Goal: Information Seeking & Learning: Learn about a topic

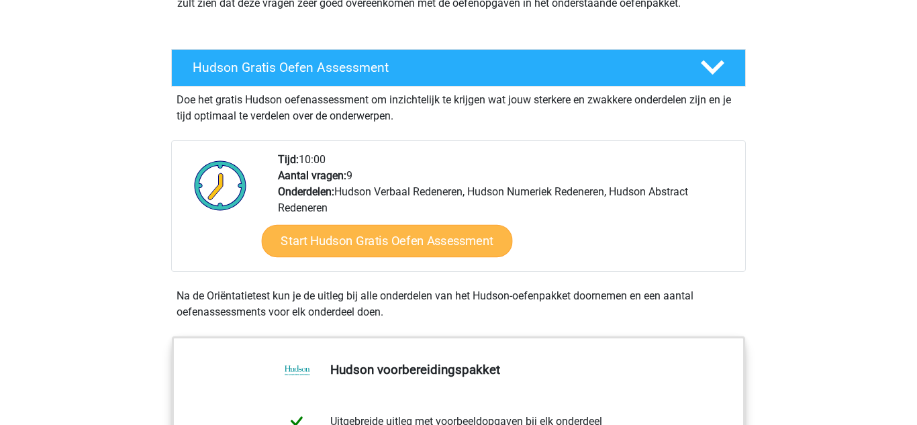
scroll to position [180, 0]
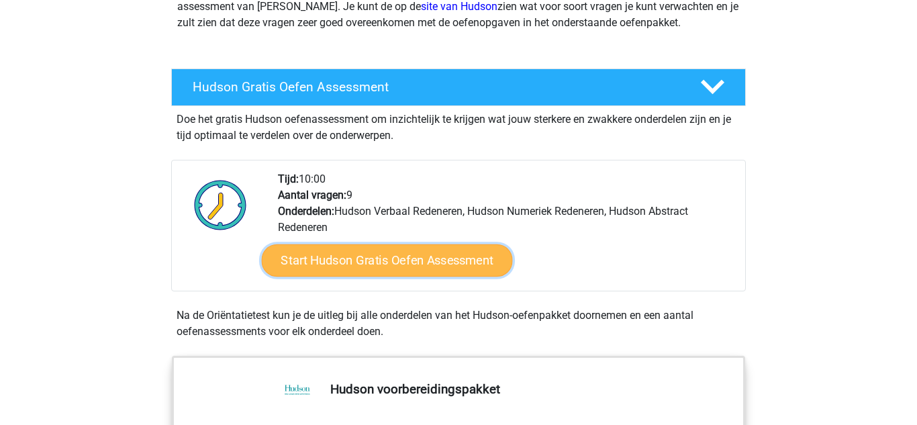
click at [404, 260] on link "Start Hudson Gratis Oefen Assessment" at bounding box center [387, 260] width 251 height 32
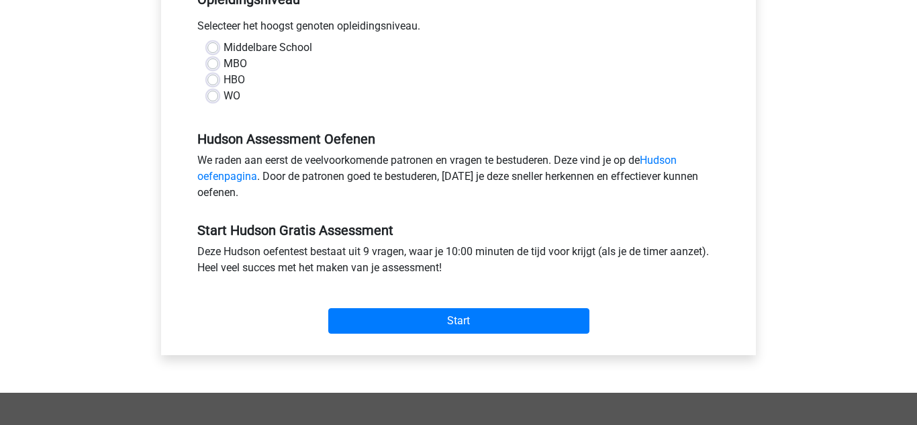
scroll to position [301, 0]
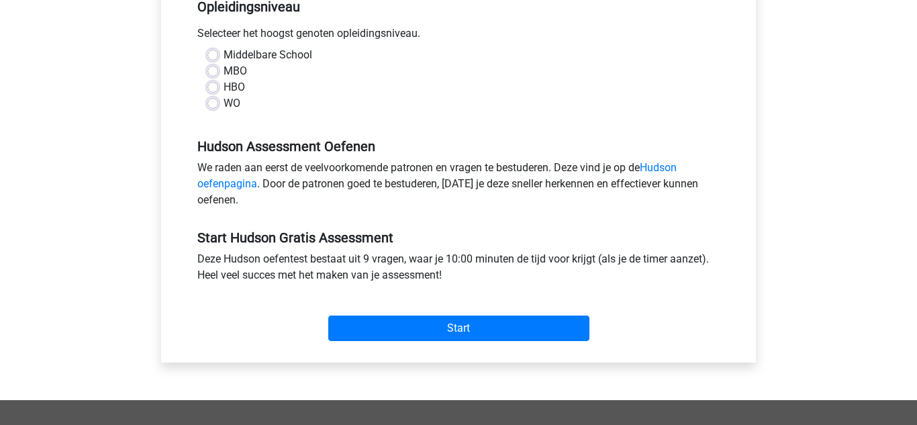
click at [224, 86] on label "HBO" at bounding box center [234, 87] width 21 height 16
click at [213, 86] on input "HBO" at bounding box center [212, 85] width 11 height 13
radio input "true"
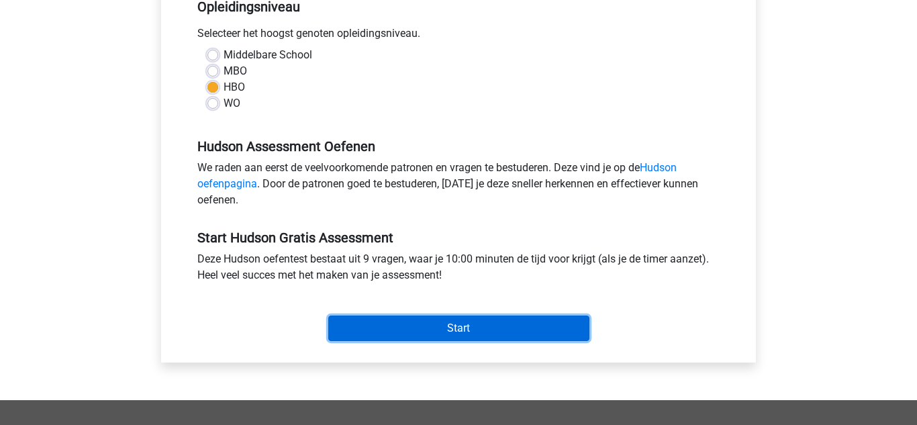
click at [465, 331] on input "Start" at bounding box center [458, 329] width 261 height 26
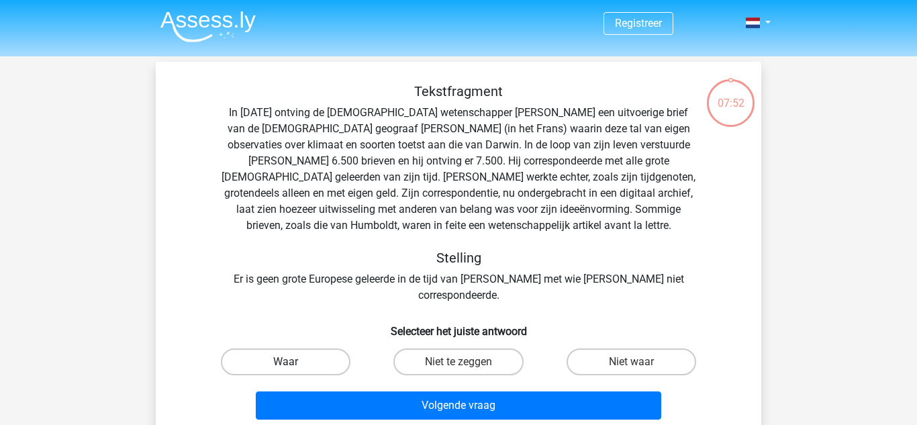
click at [315, 348] on label "Waar" at bounding box center [286, 361] width 130 height 27
click at [295, 362] on input "Waar" at bounding box center [290, 366] width 9 height 9
radio input "true"
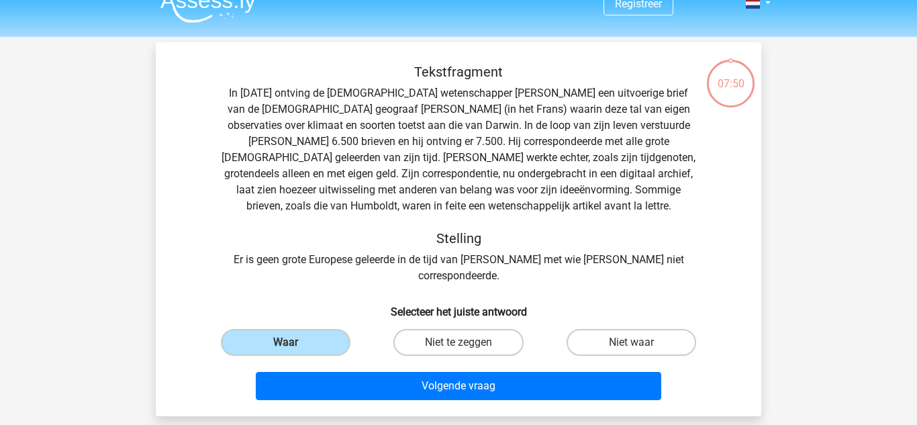
scroll to position [20, 0]
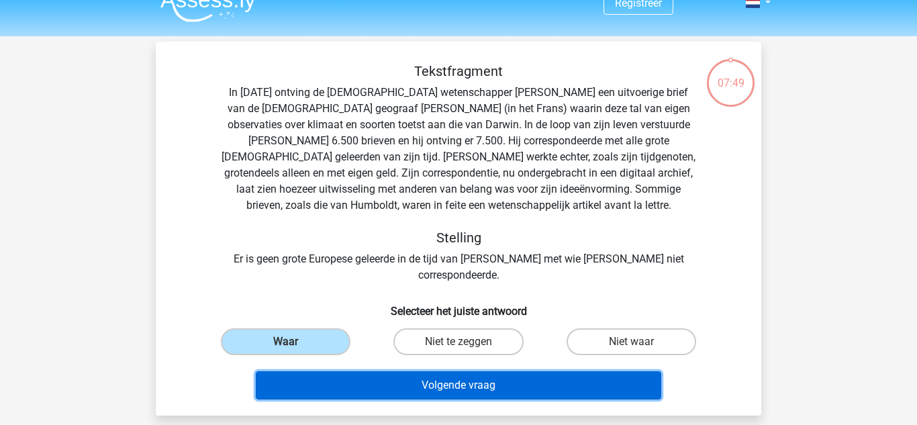
click at [473, 371] on button "Volgende vraag" at bounding box center [459, 385] width 406 height 28
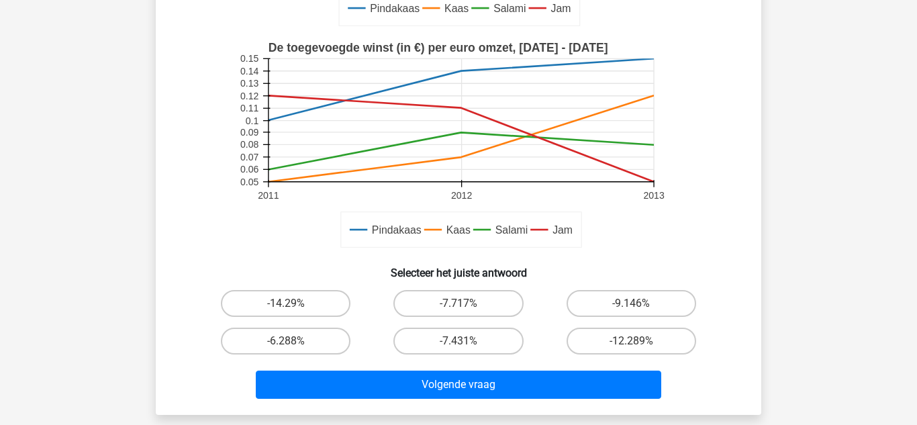
scroll to position [315, 0]
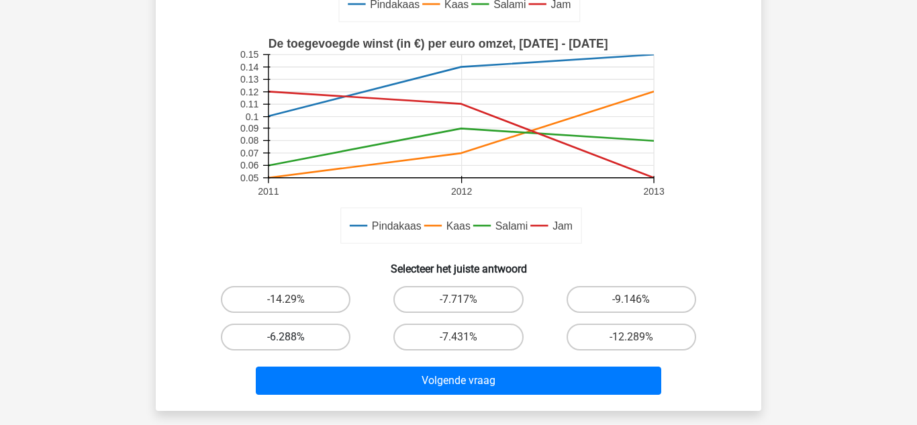
click at [295, 334] on label "-6.288%" at bounding box center [286, 337] width 130 height 27
click at [295, 337] on input "-6.288%" at bounding box center [290, 341] width 9 height 9
radio input "true"
click at [293, 331] on label "-6.288%" at bounding box center [286, 337] width 130 height 27
click at [293, 337] on input "-6.288%" at bounding box center [290, 341] width 9 height 9
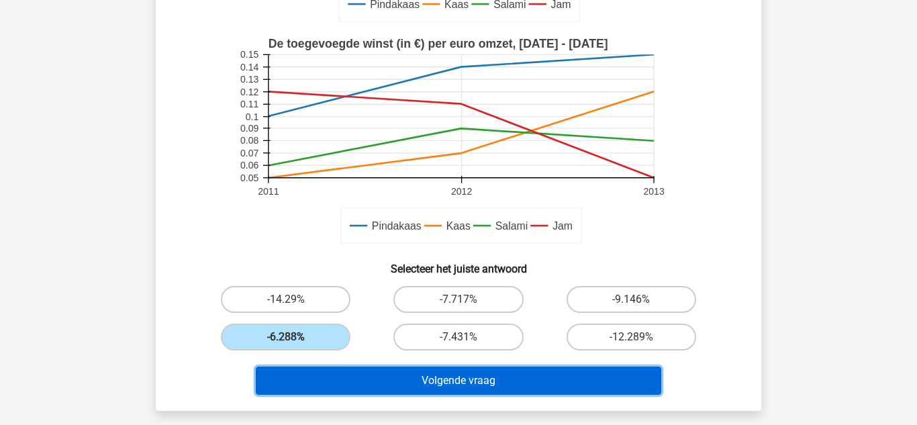
click at [452, 379] on button "Volgende vraag" at bounding box center [459, 381] width 406 height 28
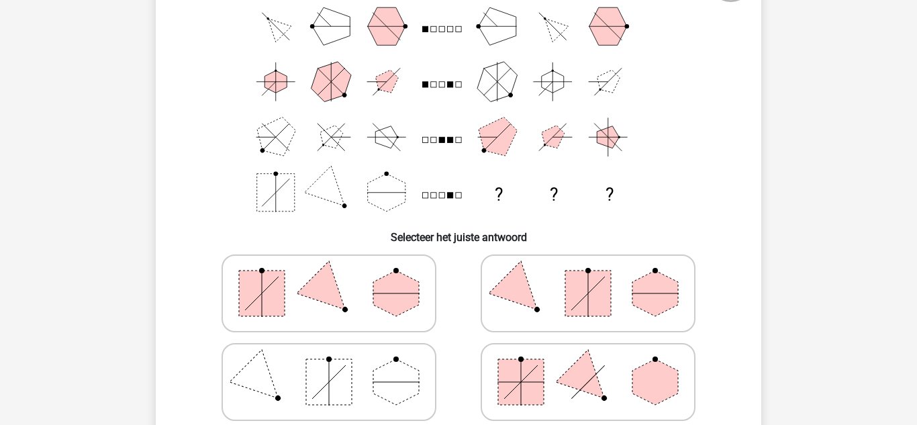
scroll to position [138, 0]
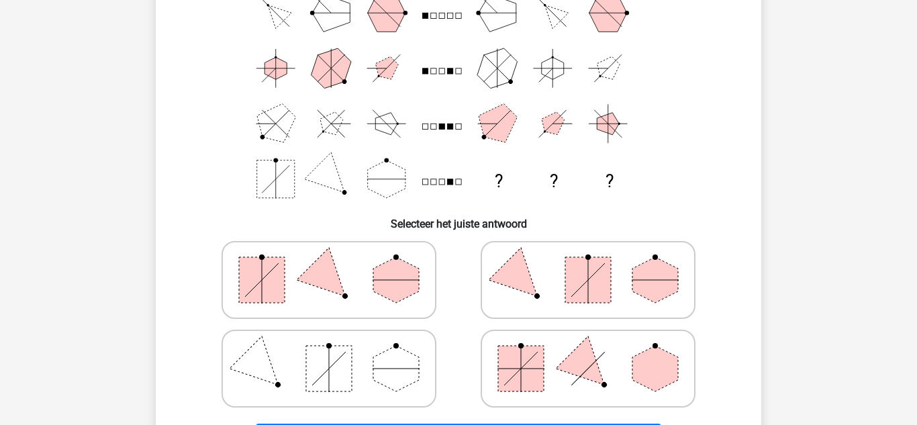
click at [540, 274] on icon at bounding box center [587, 279] width 201 height 67
click at [588, 263] on input "radio" at bounding box center [592, 258] width 9 height 9
radio input "true"
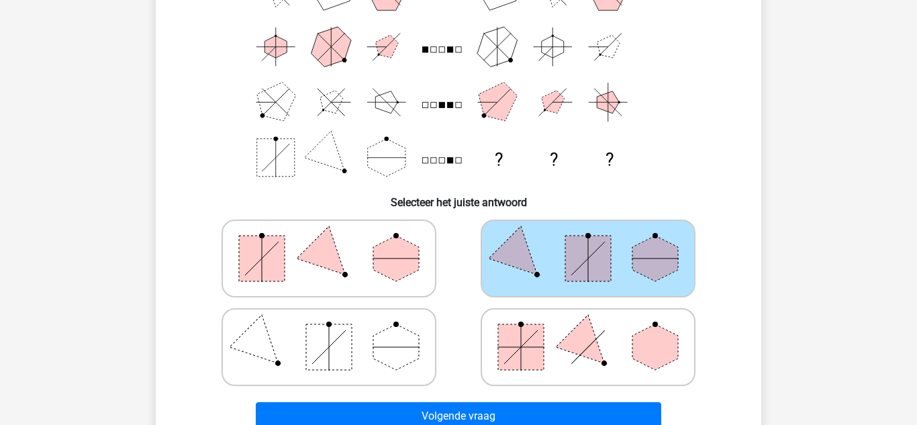
scroll to position [385, 0]
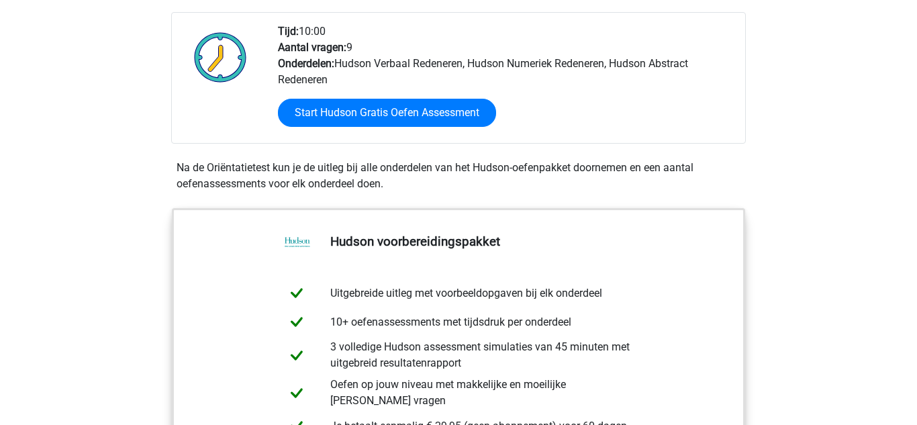
scroll to position [324, 0]
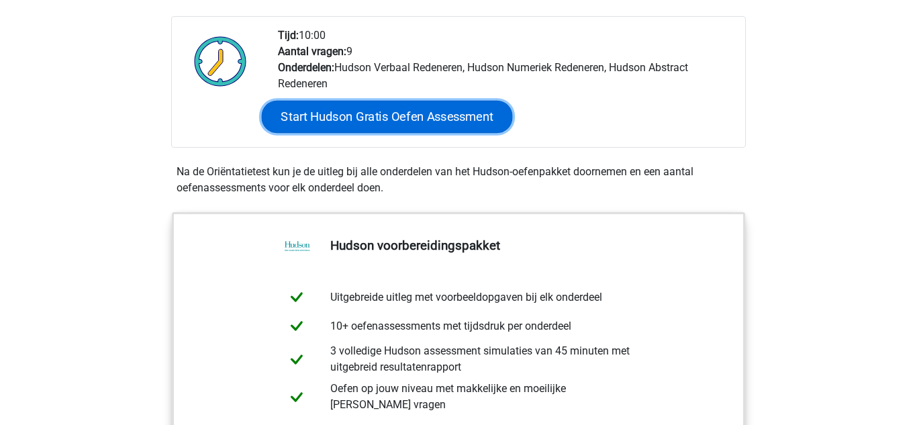
click at [385, 111] on link "Start Hudson Gratis Oefen Assessment" at bounding box center [387, 117] width 251 height 32
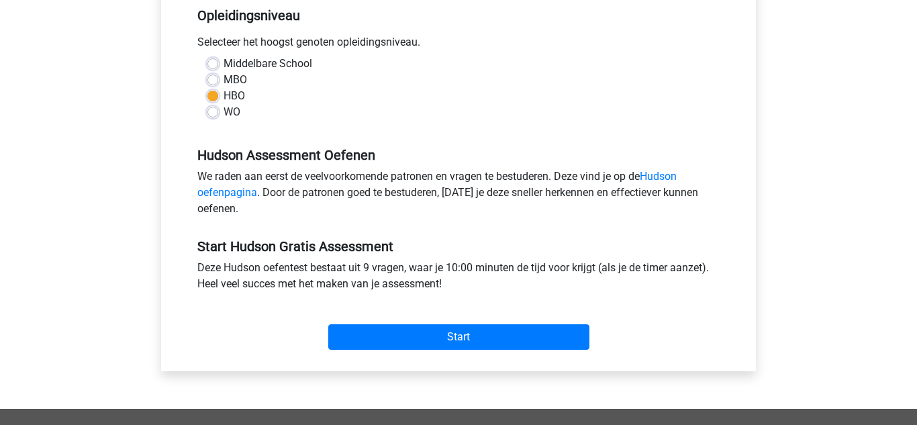
scroll to position [293, 0]
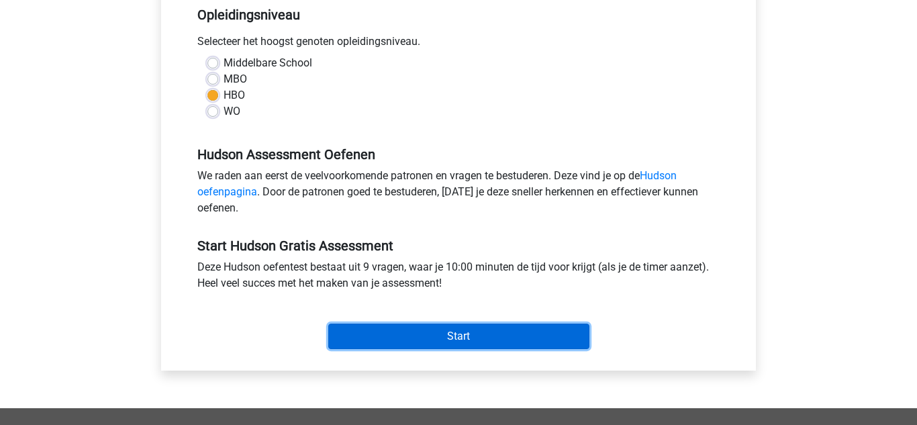
click at [472, 338] on input "Start" at bounding box center [458, 337] width 261 height 26
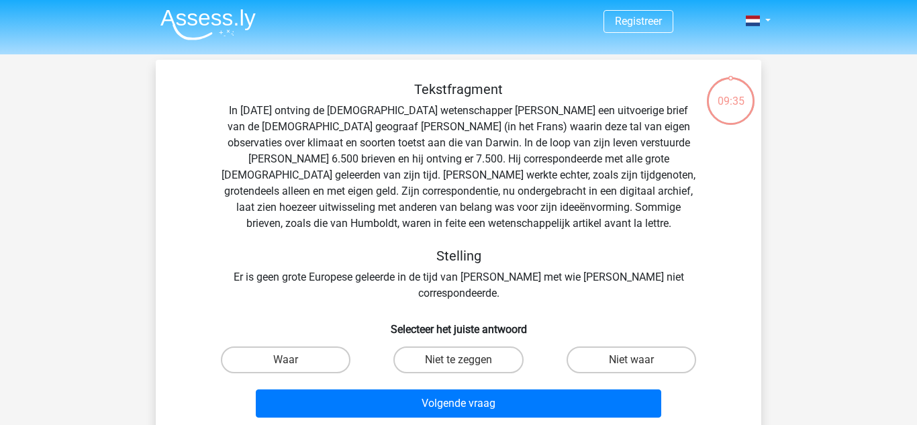
scroll to position [1, 0]
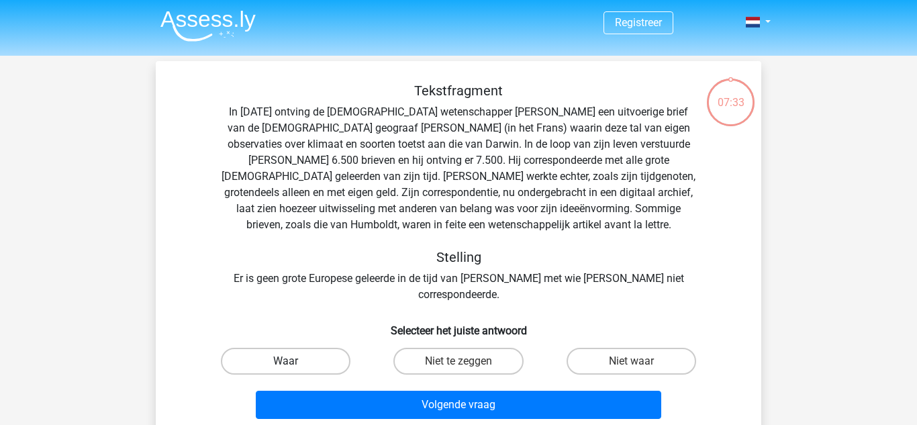
click at [303, 348] on label "Waar" at bounding box center [286, 361] width 130 height 27
click at [295, 361] on input "Waar" at bounding box center [290, 365] width 9 height 9
radio input "true"
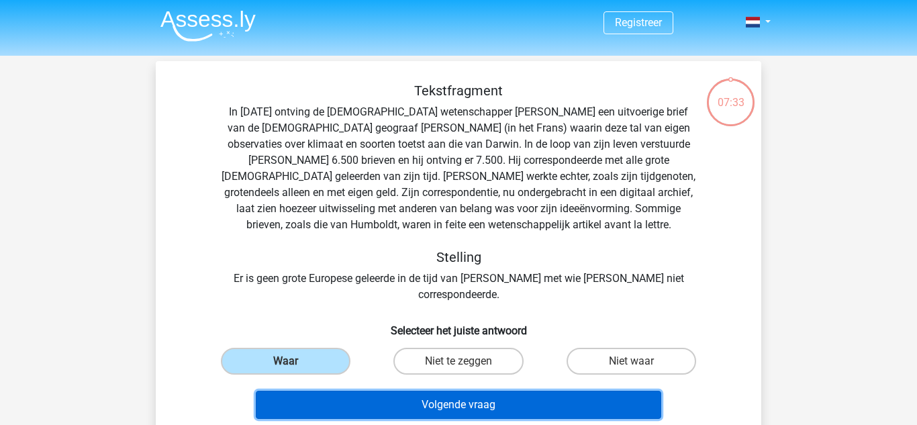
click at [426, 391] on button "Volgende vraag" at bounding box center [459, 405] width 406 height 28
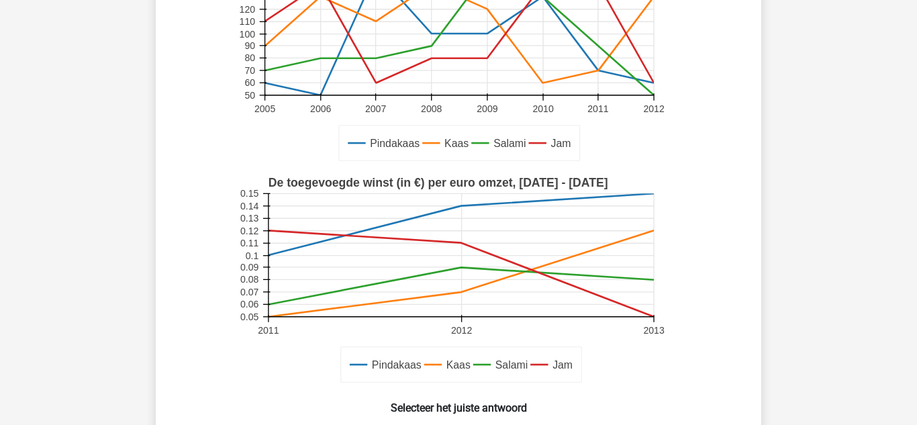
scroll to position [406, 0]
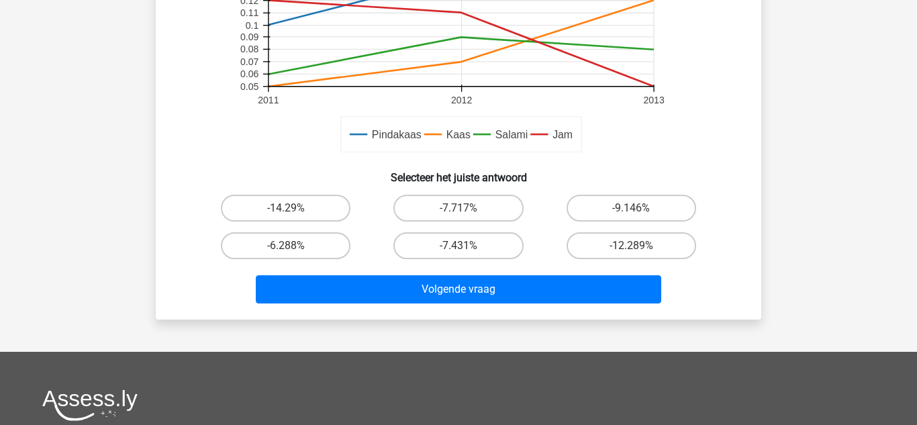
click at [293, 246] on input "-6.288%" at bounding box center [290, 250] width 9 height 9
radio input "true"
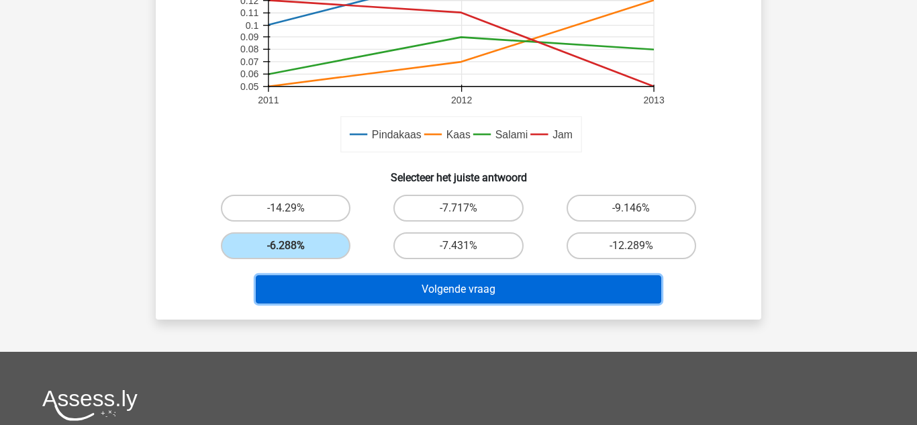
click at [456, 296] on button "Volgende vraag" at bounding box center [459, 289] width 406 height 28
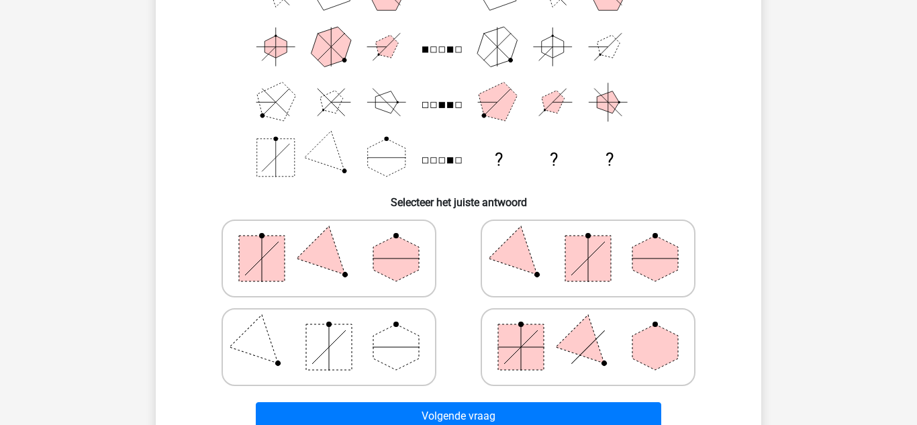
scroll to position [160, 0]
click at [325, 254] on polygon at bounding box center [329, 258] width 64 height 64
click at [329, 241] on input "radio" at bounding box center [333, 236] width 9 height 9
radio input "true"
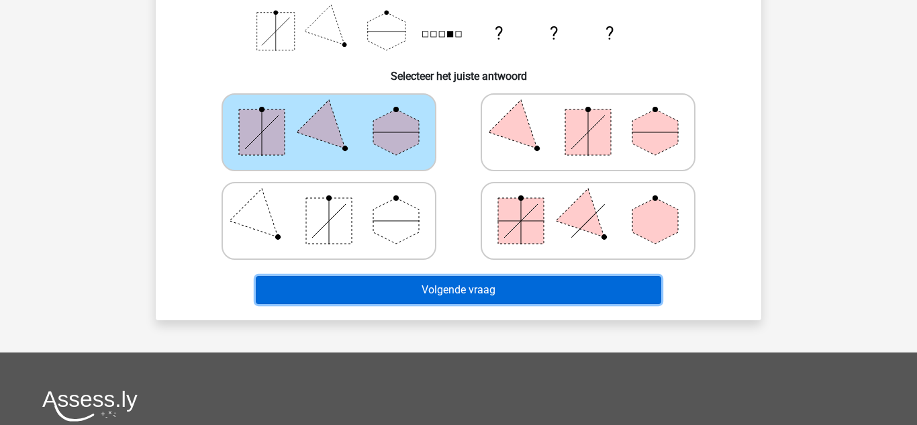
click at [465, 289] on button "Volgende vraag" at bounding box center [459, 290] width 406 height 28
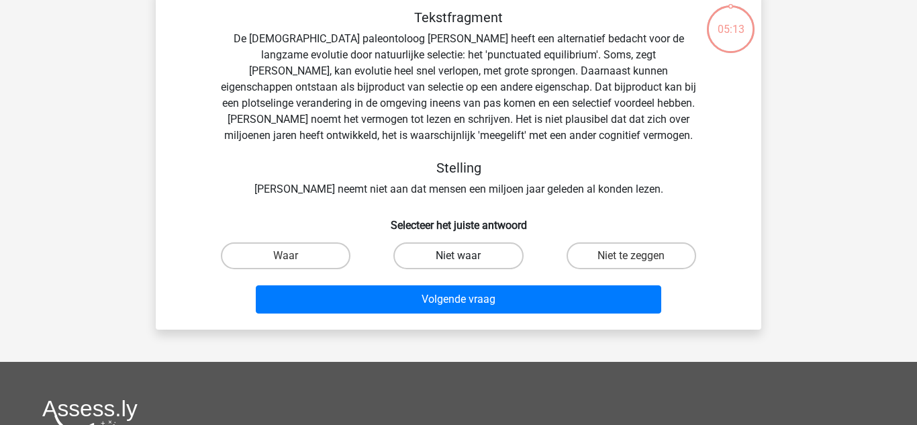
scroll to position [62, 0]
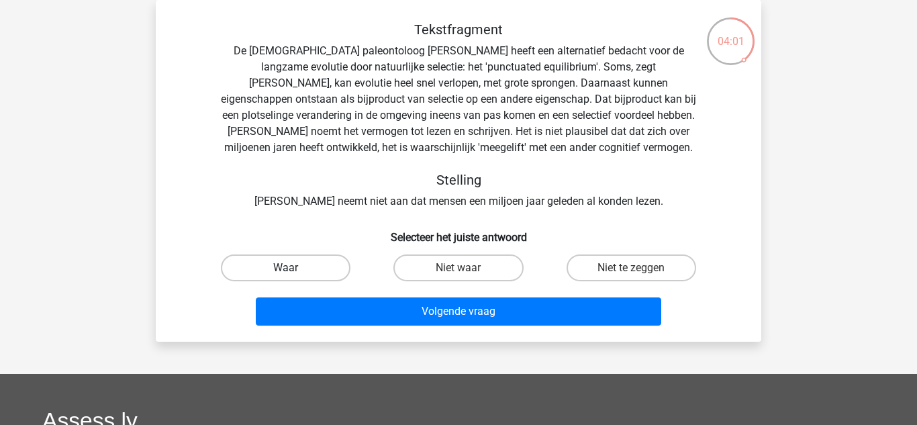
click at [318, 269] on label "Waar" at bounding box center [286, 267] width 130 height 27
click at [295, 269] on input "Waar" at bounding box center [290, 272] width 9 height 9
radio input "true"
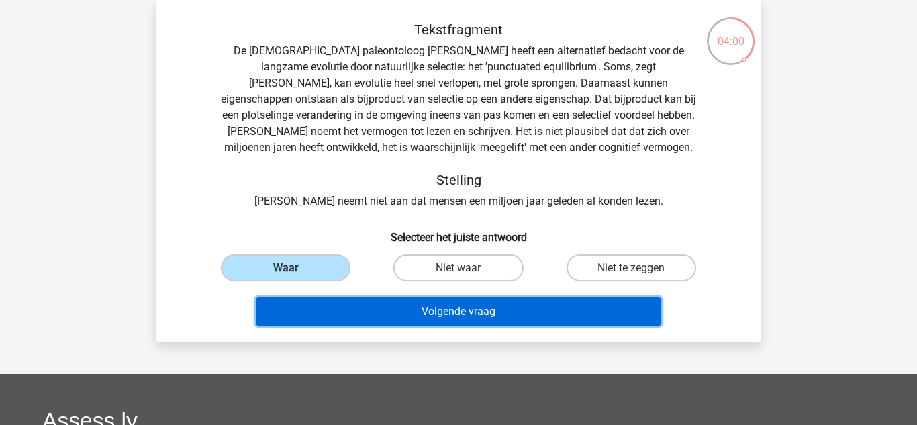
click at [431, 311] on button "Volgende vraag" at bounding box center [459, 311] width 406 height 28
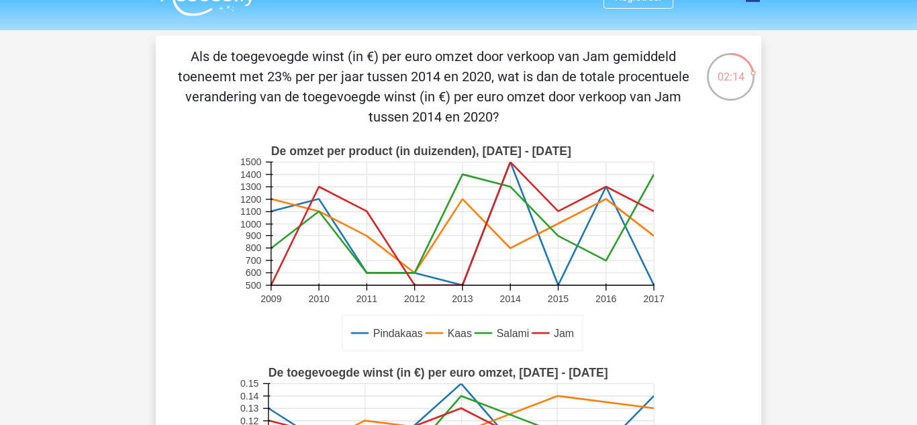
scroll to position [28, 0]
